Goal: Navigation & Orientation: Find specific page/section

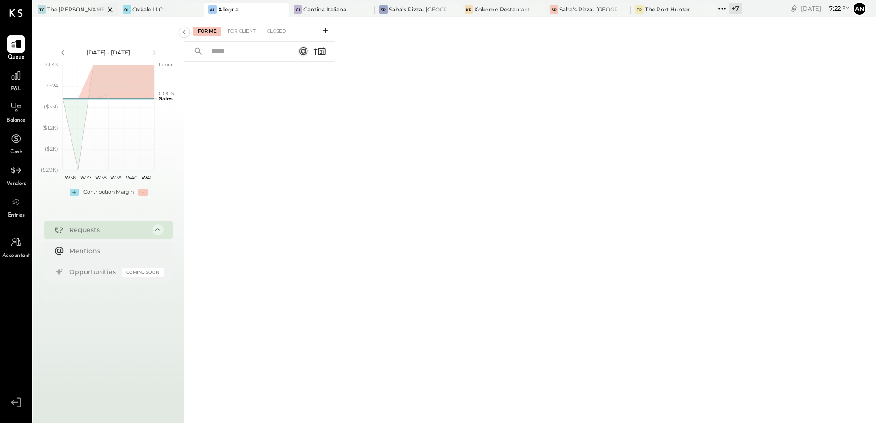
click at [63, 8] on div "The [PERSON_NAME]" at bounding box center [75, 9] width 57 height 8
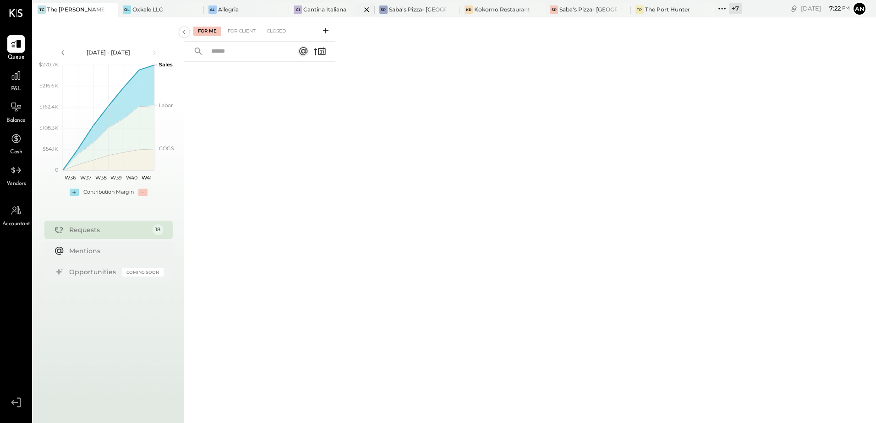
click at [312, 11] on div "Cantina Italiana" at bounding box center [324, 9] width 43 height 8
click at [491, 13] on div "Kokomo Restaurant" at bounding box center [502, 9] width 56 height 8
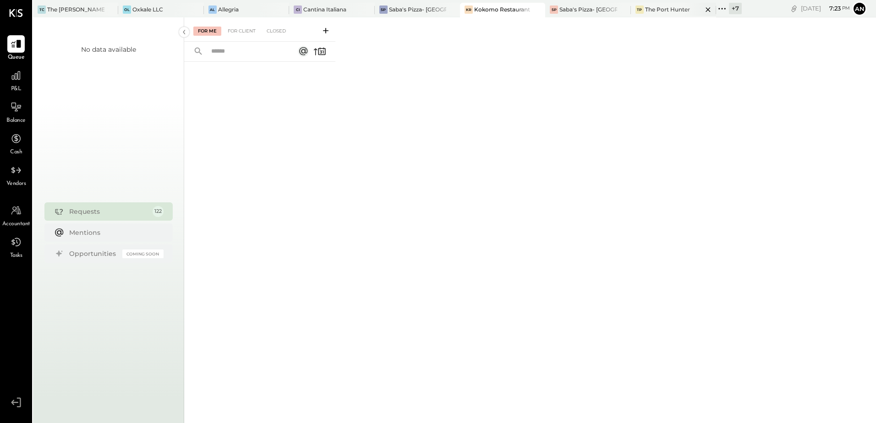
click at [642, 14] on div "TP The Port Hunter" at bounding box center [673, 10] width 85 height 15
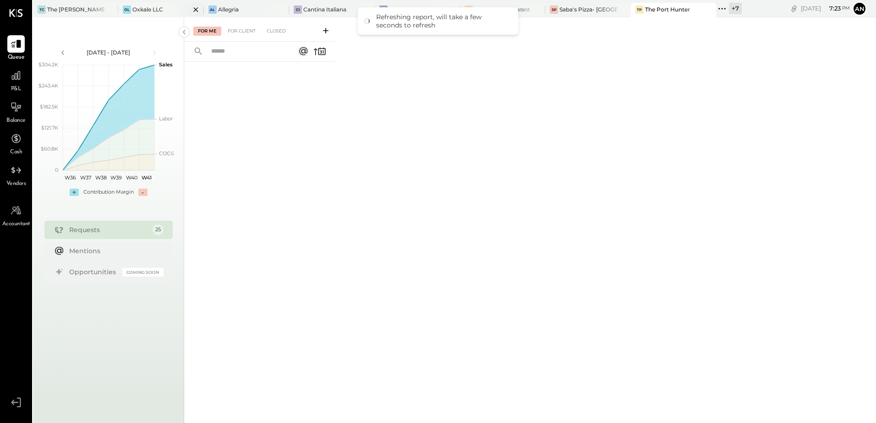
click at [158, 11] on div "Oxkale LLC" at bounding box center [147, 9] width 31 height 8
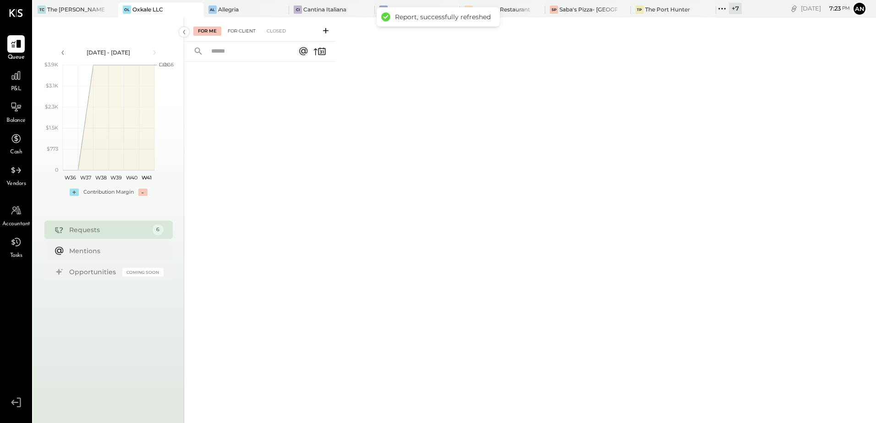
click at [238, 34] on div "For Client" at bounding box center [241, 31] width 37 height 9
